Goal: Find specific page/section: Find specific page/section

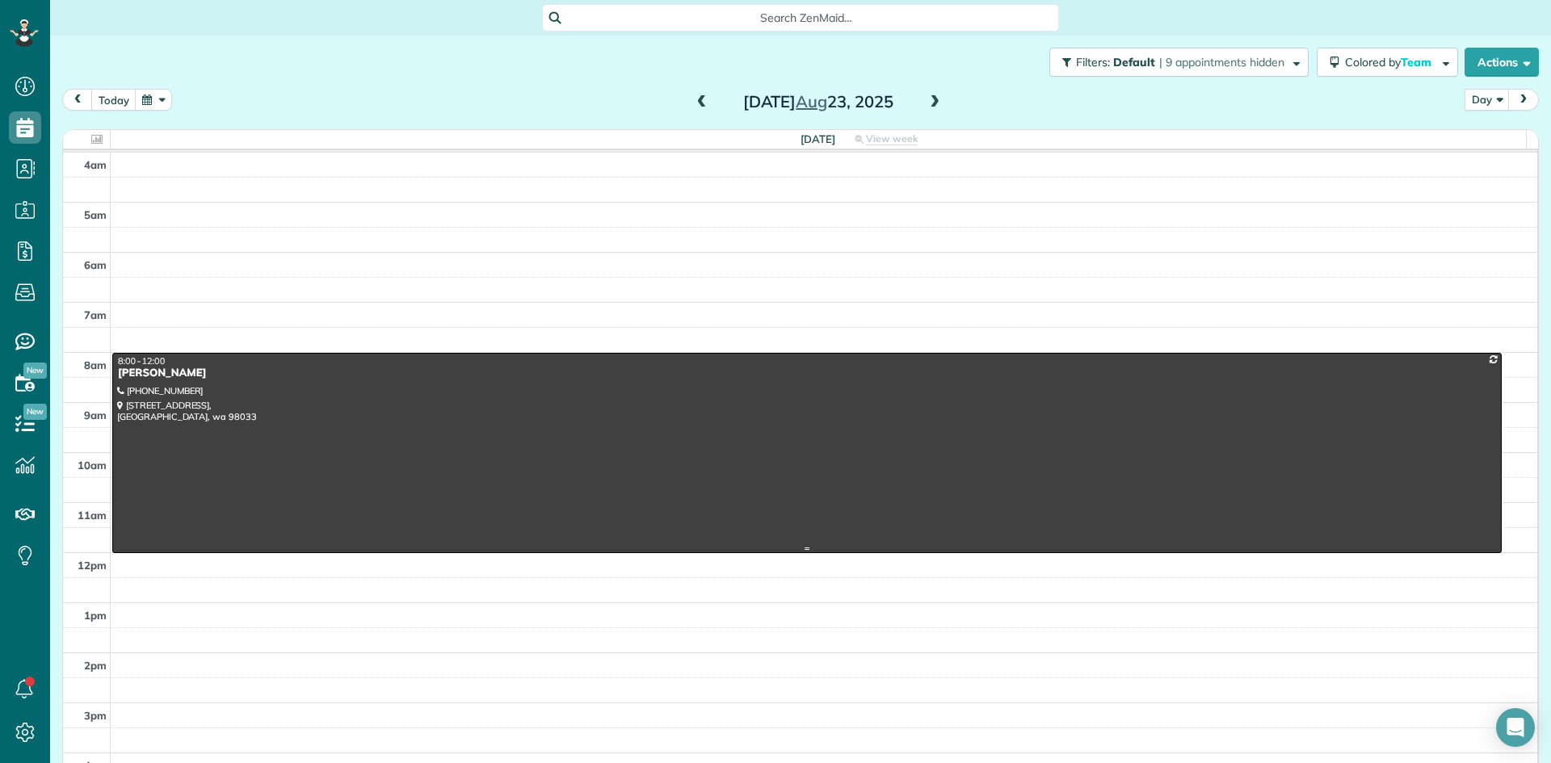
scroll to position [151, 0]
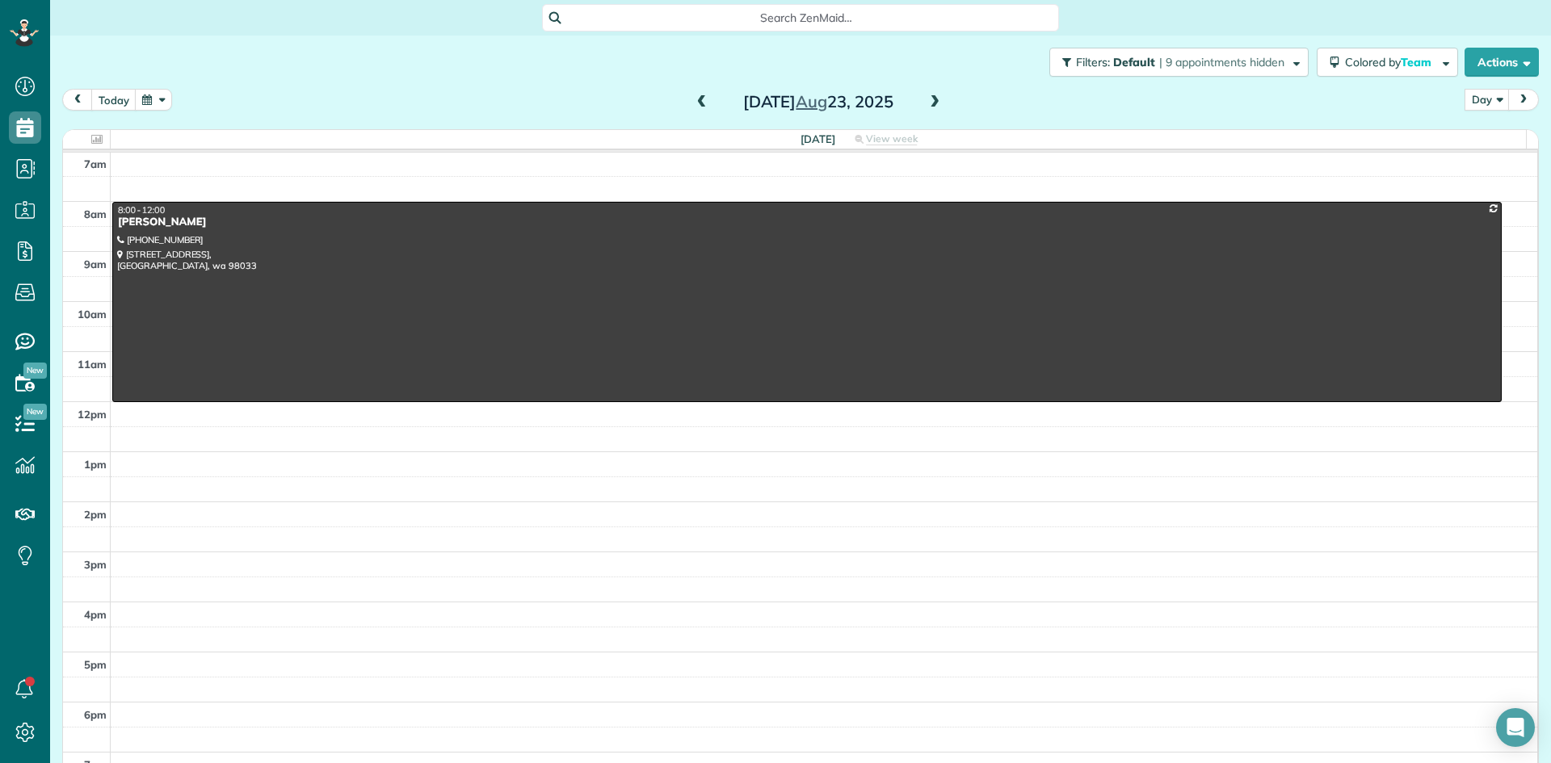
click at [929, 111] on span at bounding box center [935, 102] width 18 height 24
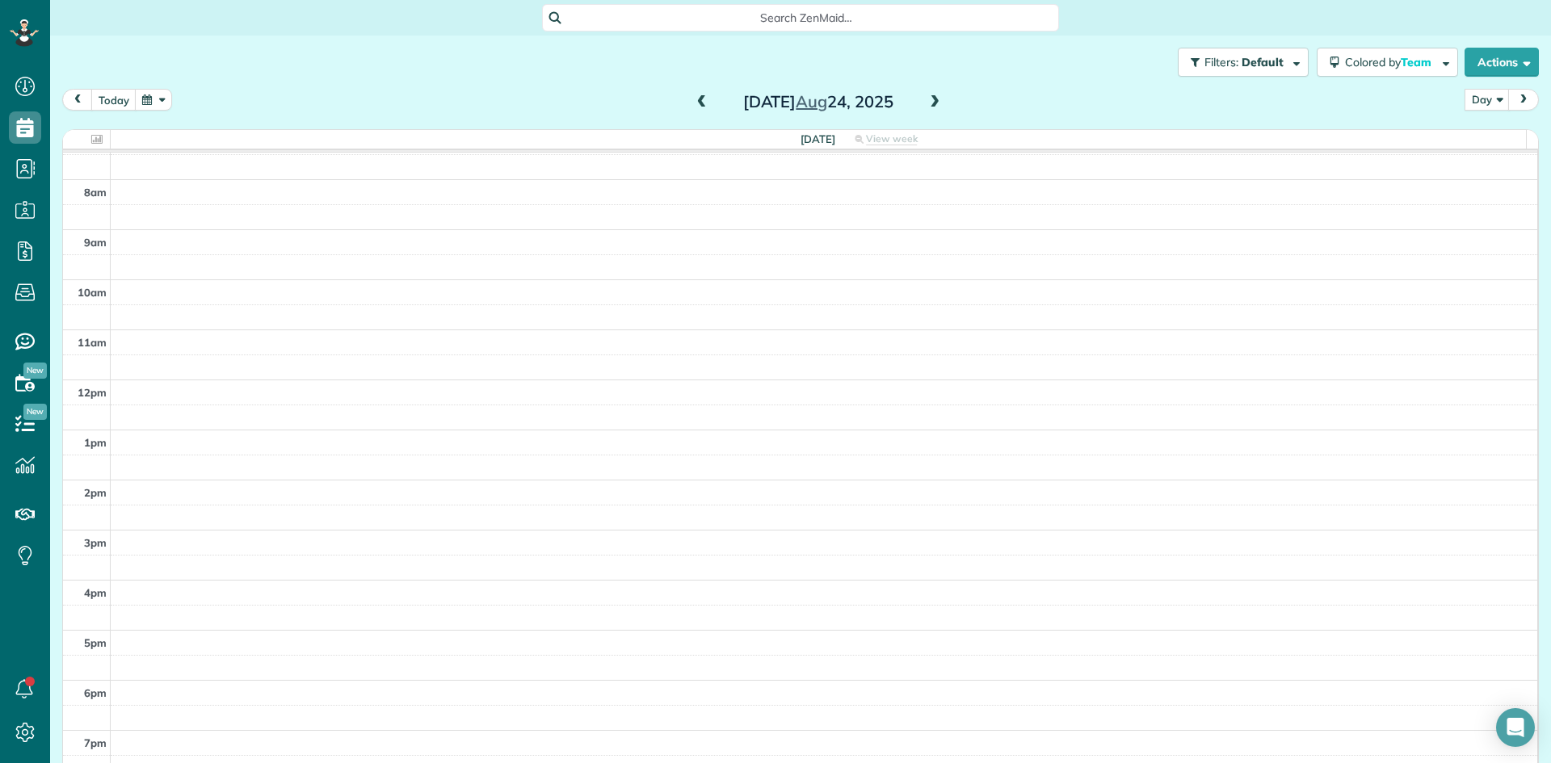
scroll to position [185, 0]
click at [926, 100] on span at bounding box center [935, 102] width 18 height 15
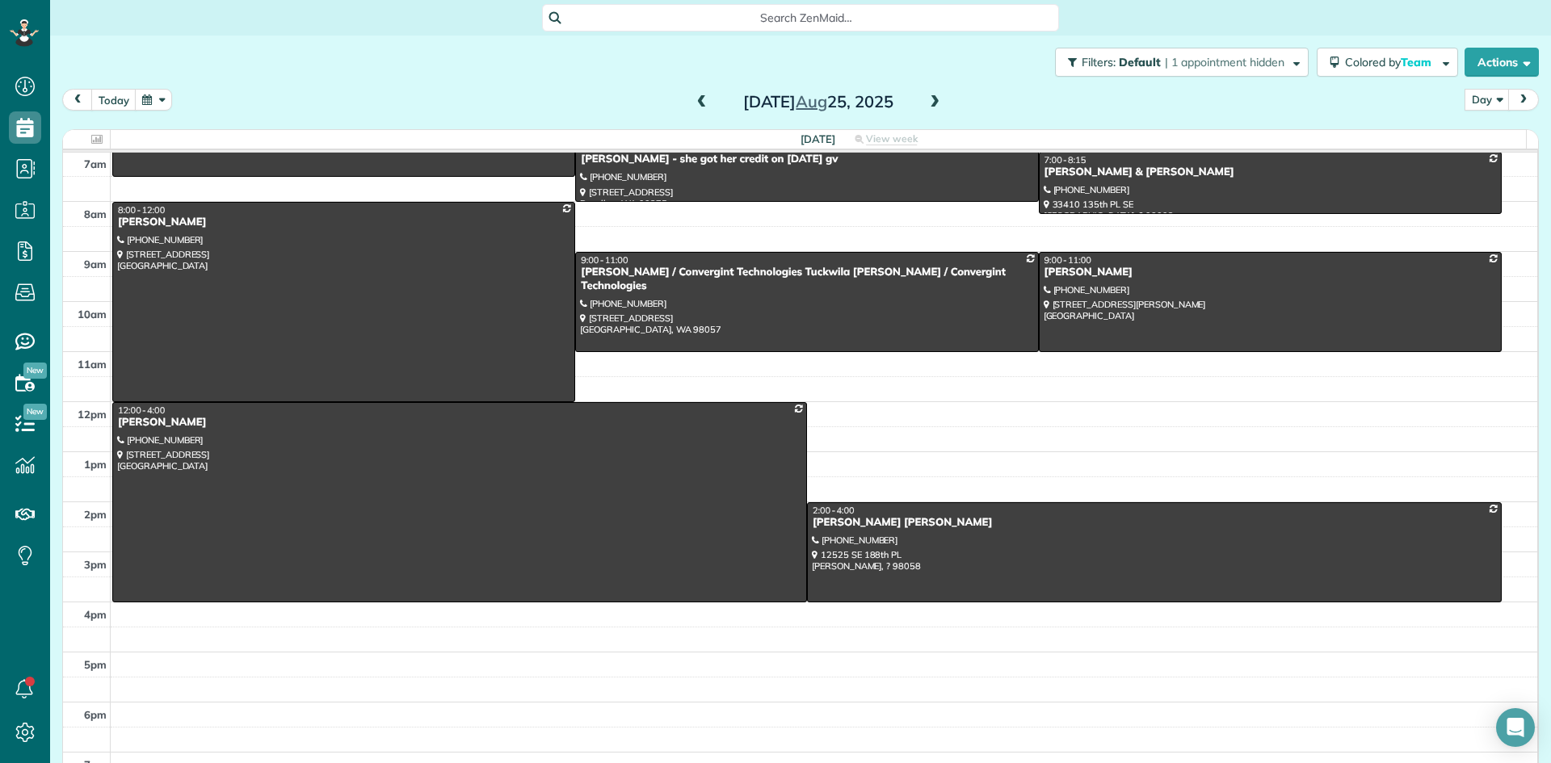
click at [926, 100] on span at bounding box center [935, 102] width 18 height 15
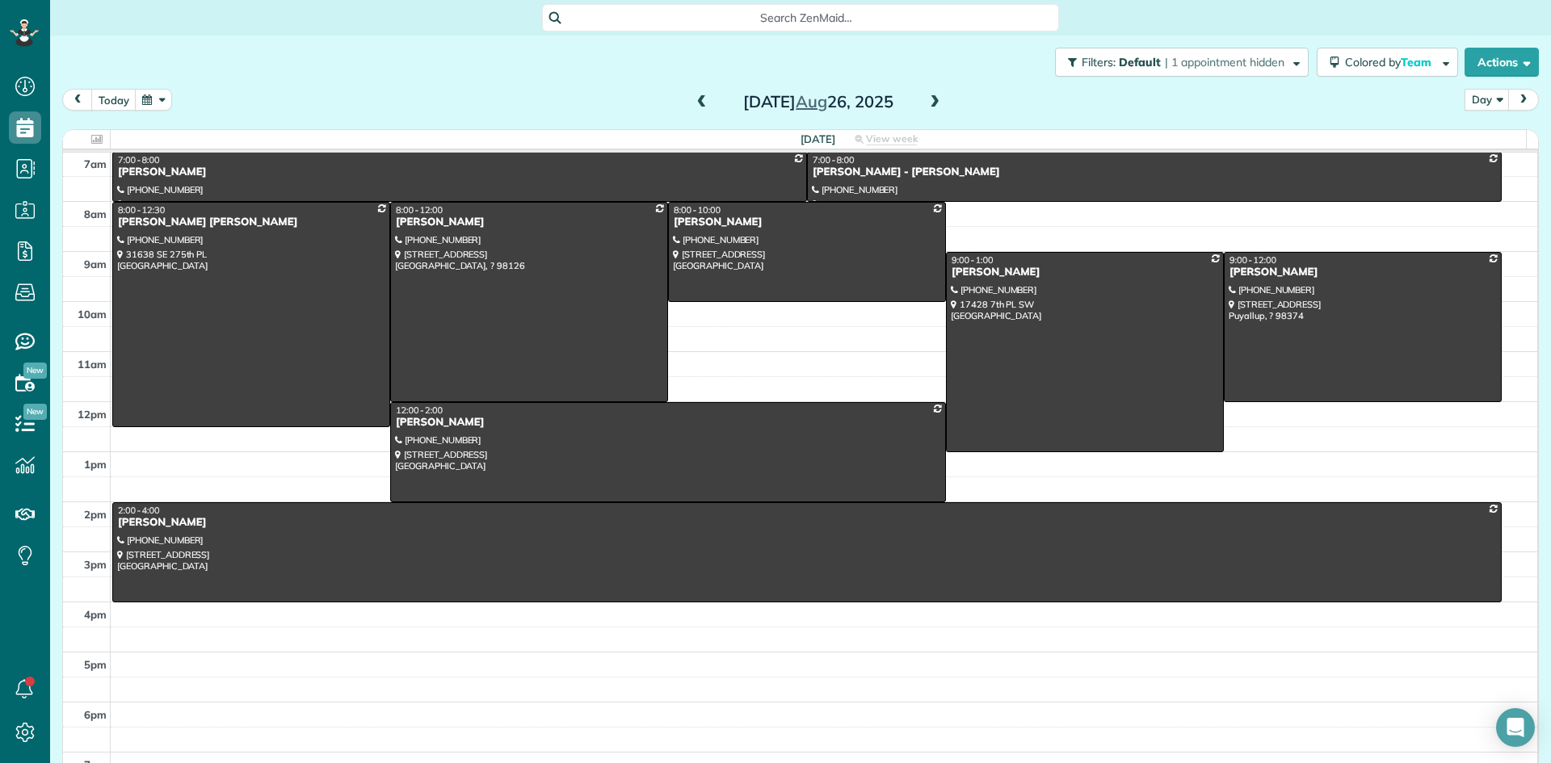
click at [926, 100] on span at bounding box center [935, 102] width 18 height 15
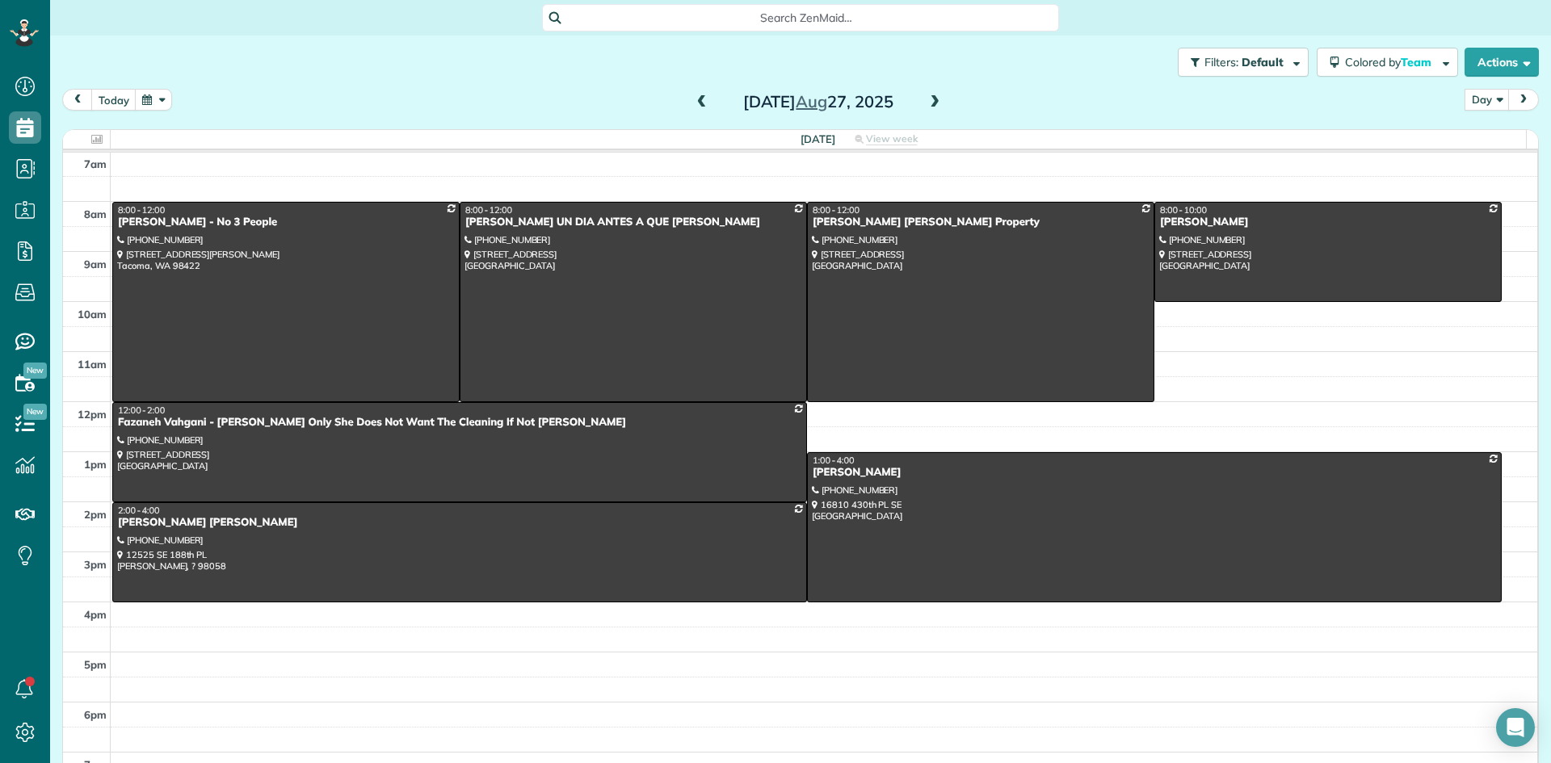
click at [926, 100] on span at bounding box center [935, 102] width 18 height 15
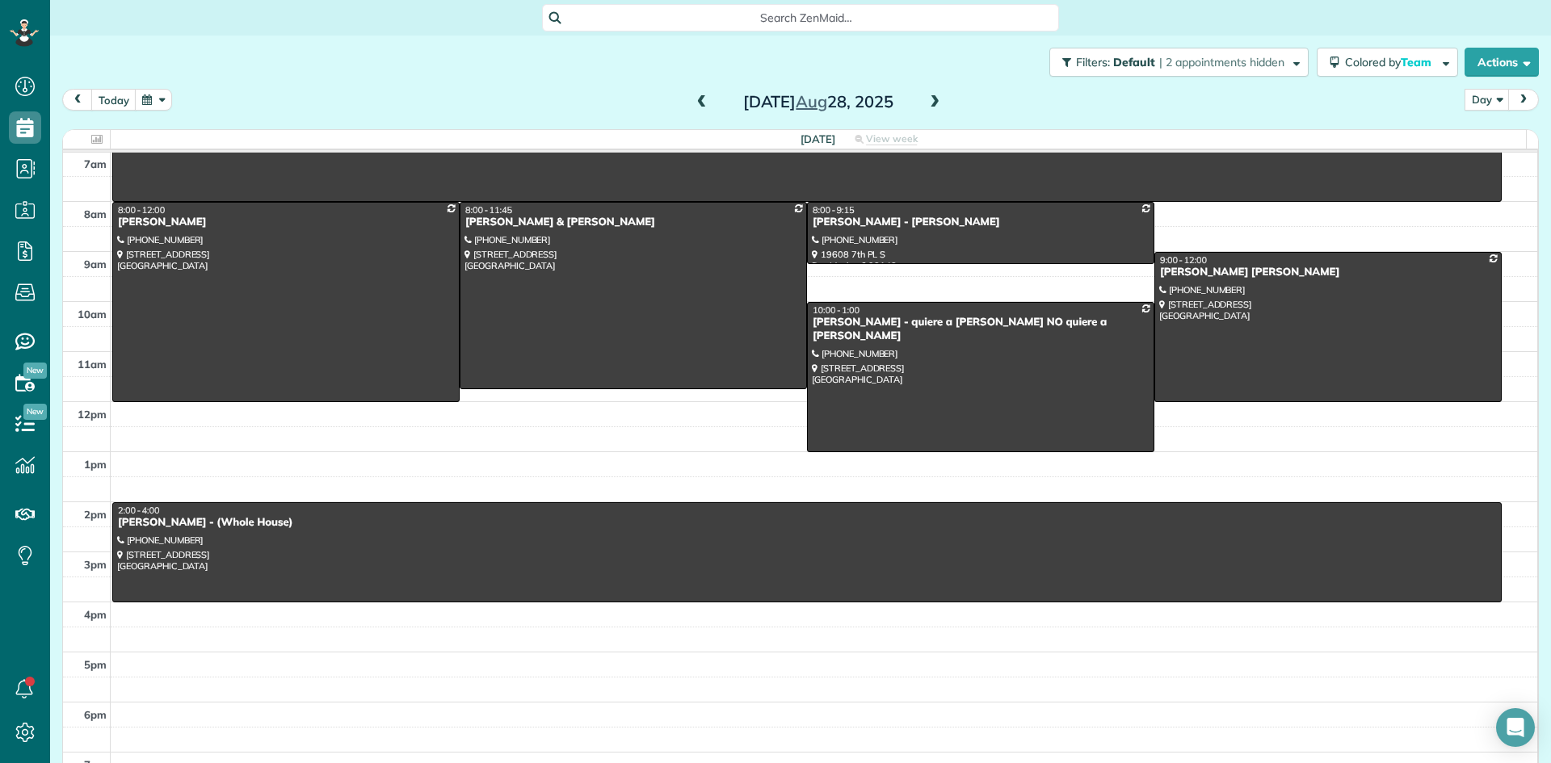
click at [926, 100] on span at bounding box center [935, 102] width 18 height 15
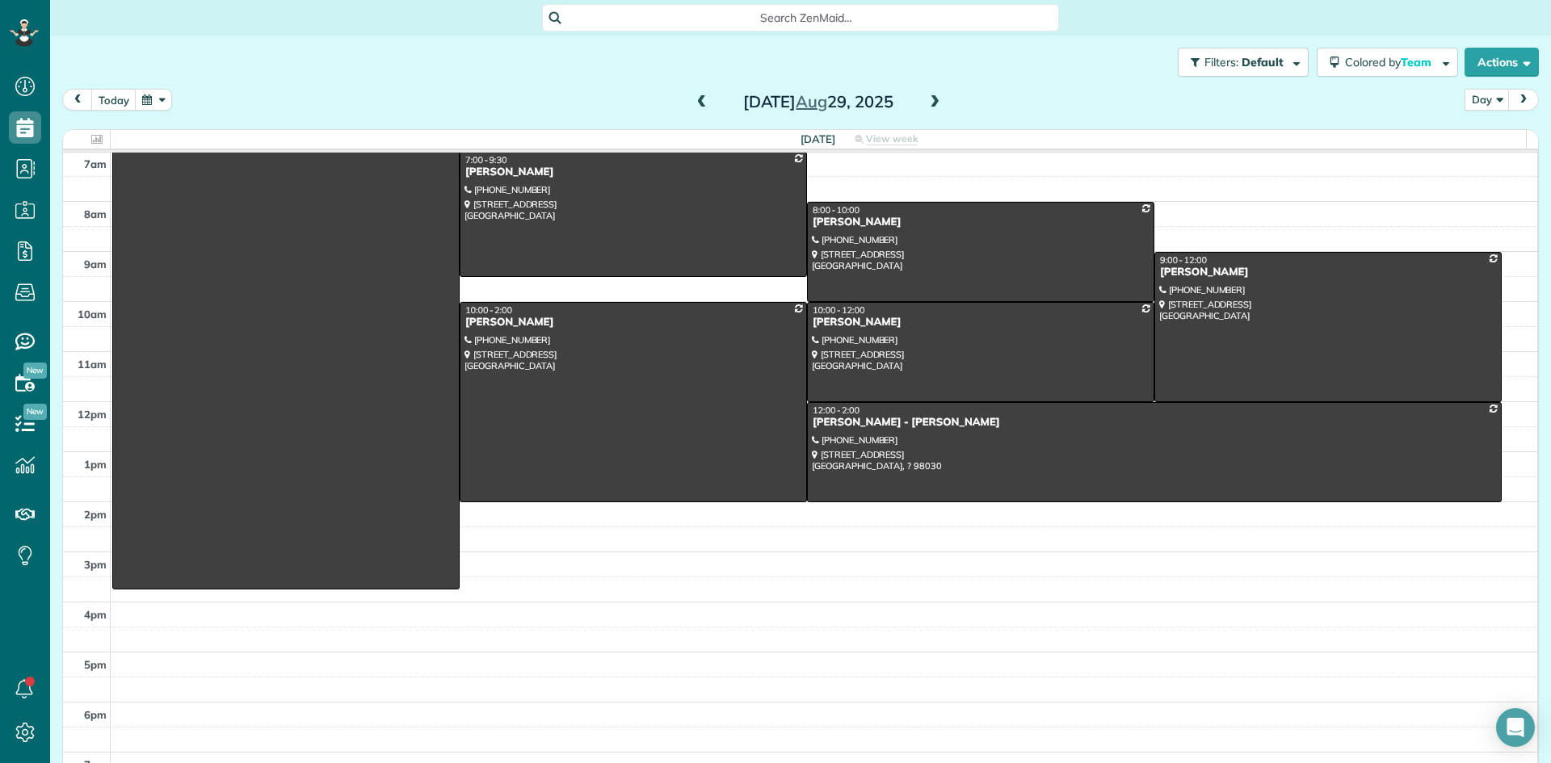
click at [926, 100] on span at bounding box center [935, 102] width 18 height 15
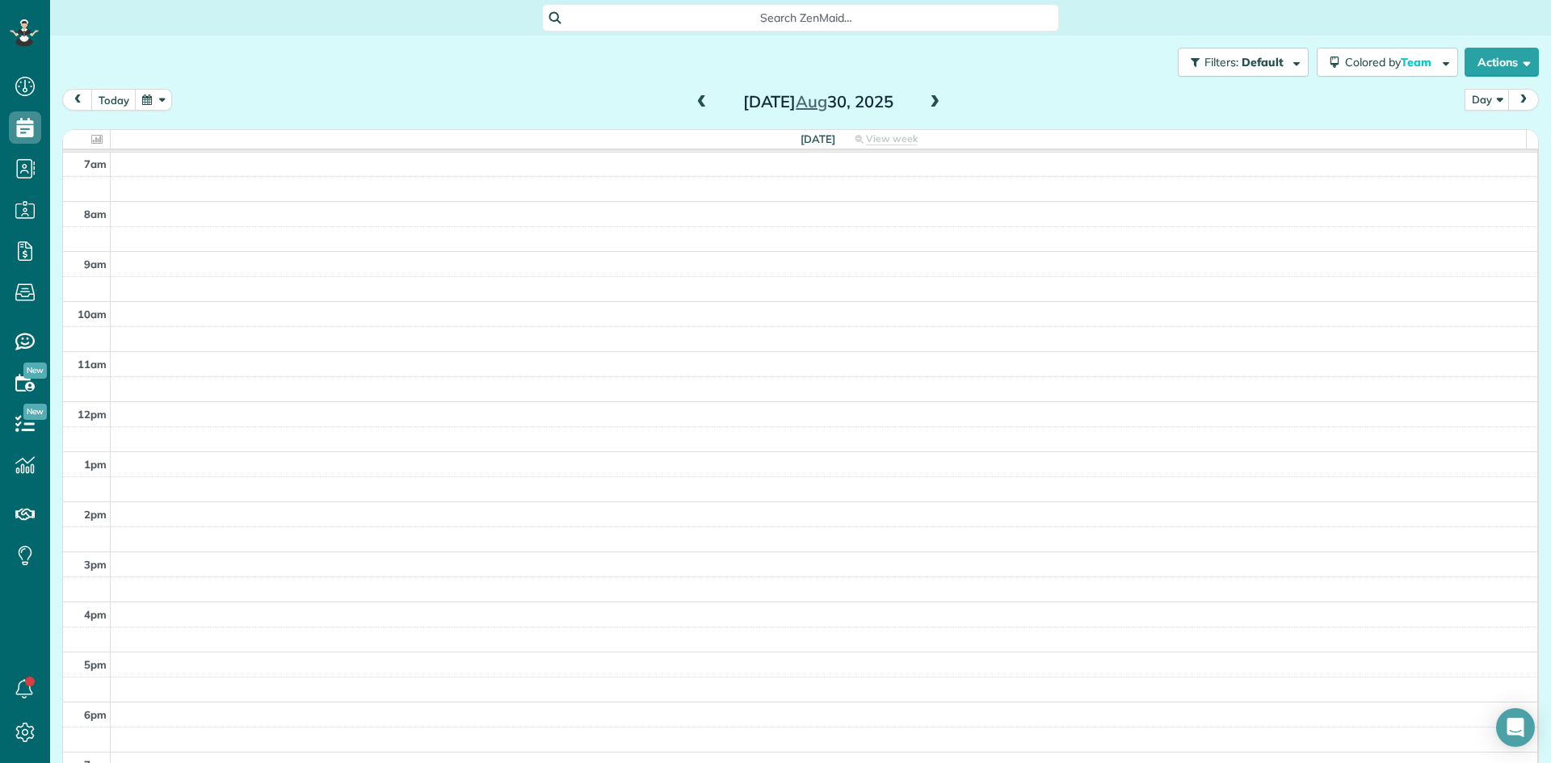
click at [926, 100] on span at bounding box center [935, 102] width 18 height 15
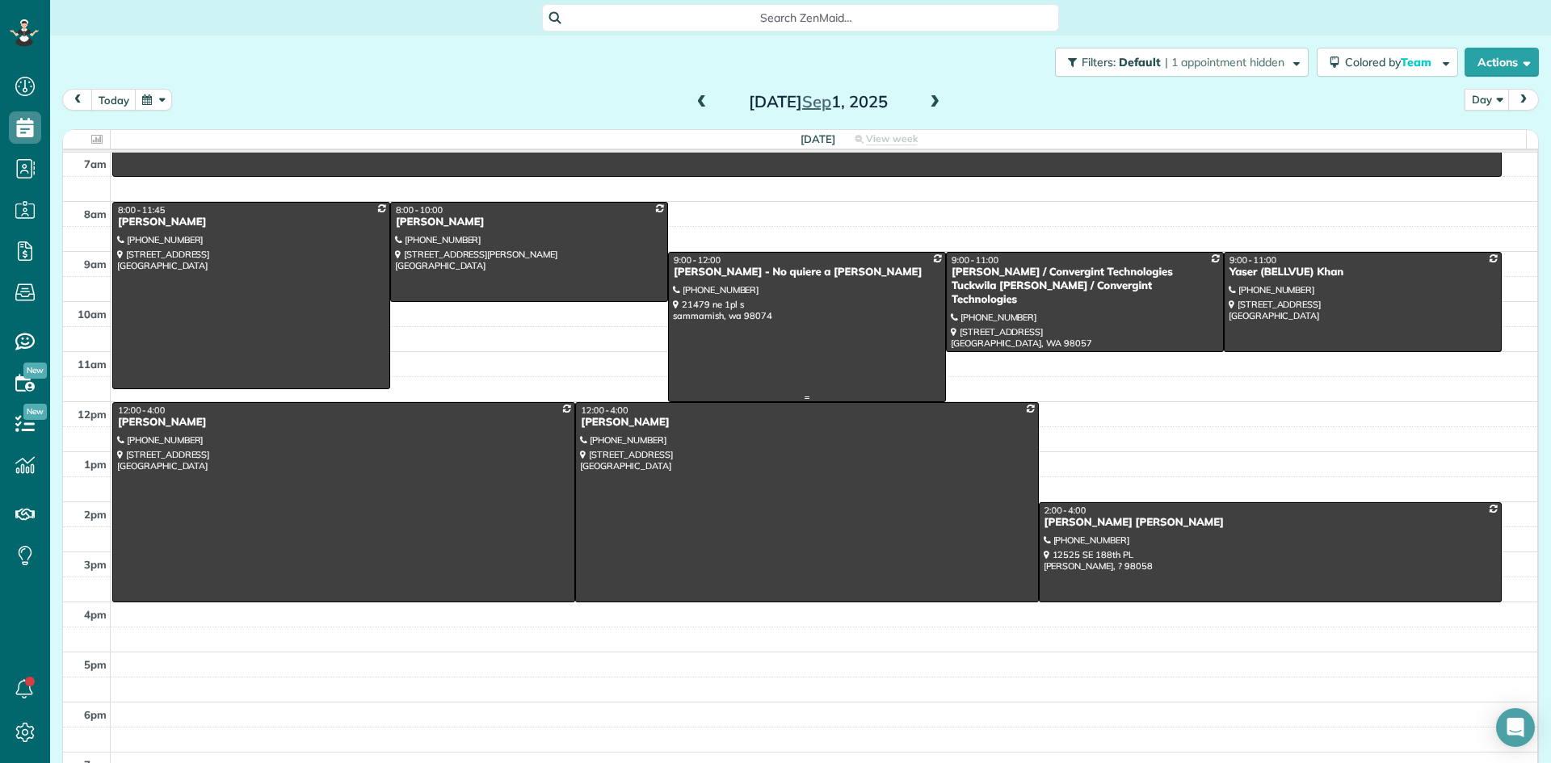
click at [693, 290] on div at bounding box center [807, 327] width 276 height 149
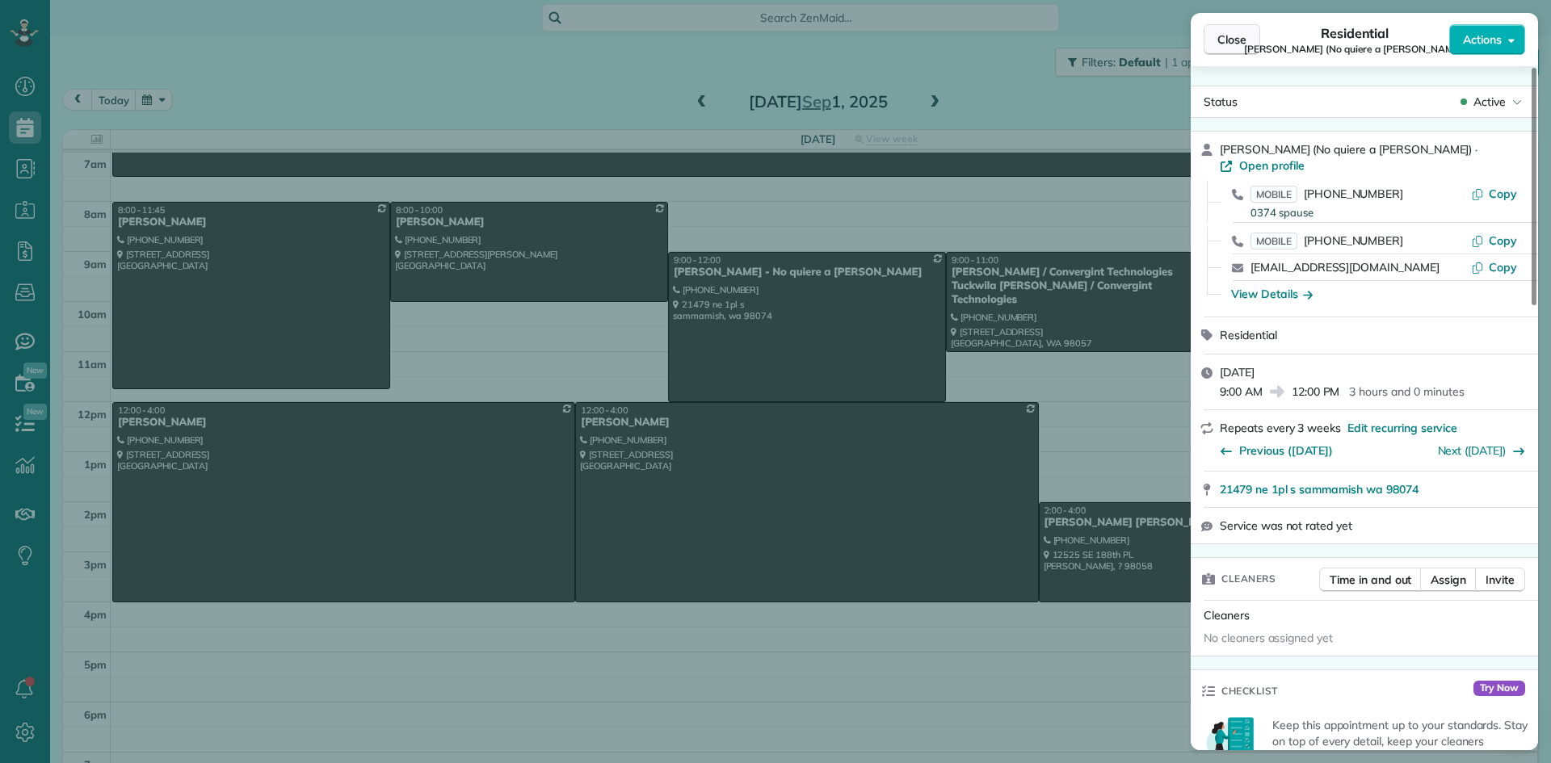
click at [1228, 42] on span "Close" at bounding box center [1231, 39] width 29 height 16
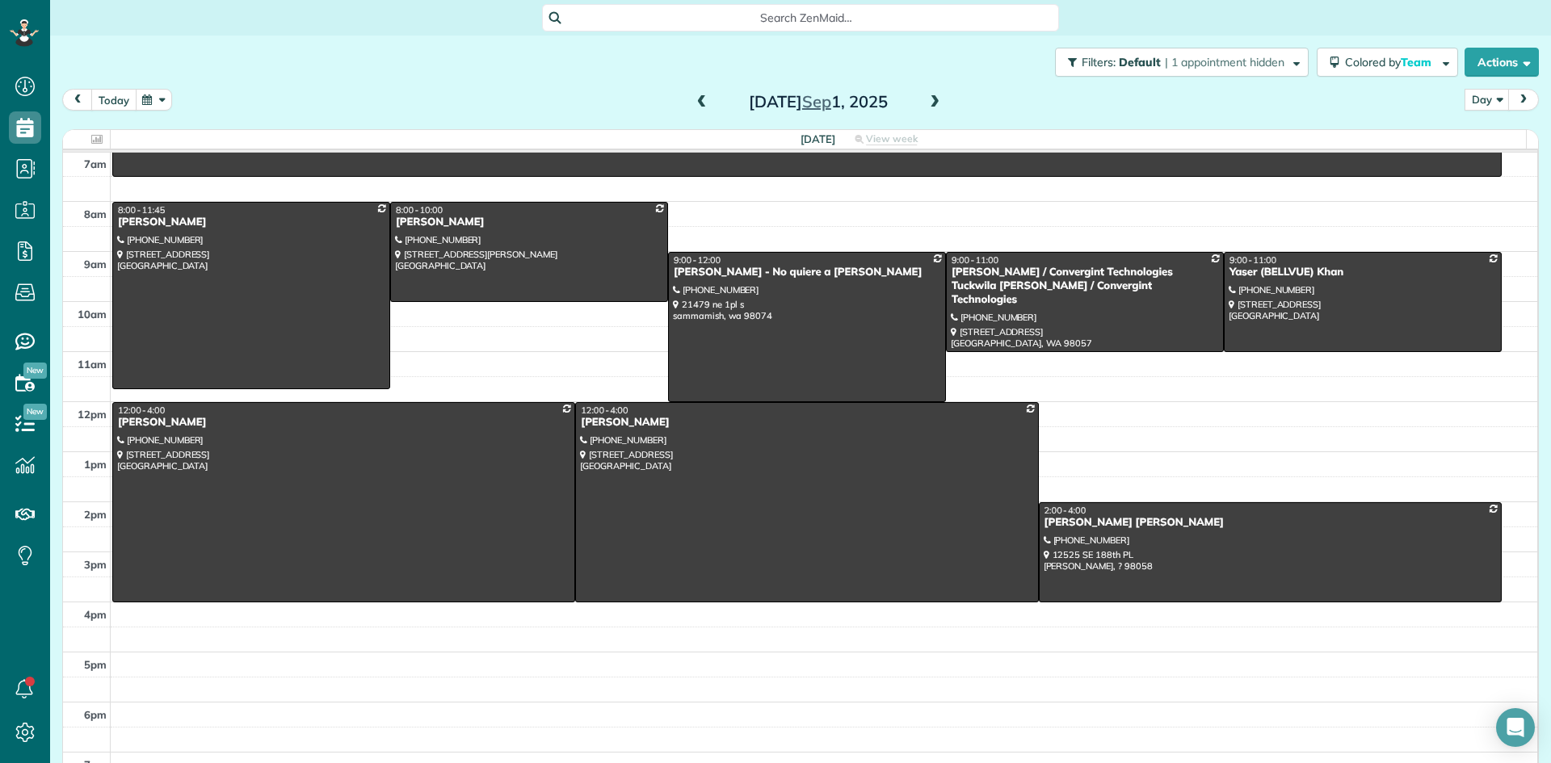
click at [124, 103] on button "today" at bounding box center [113, 100] width 45 height 22
